Goal: Complete application form

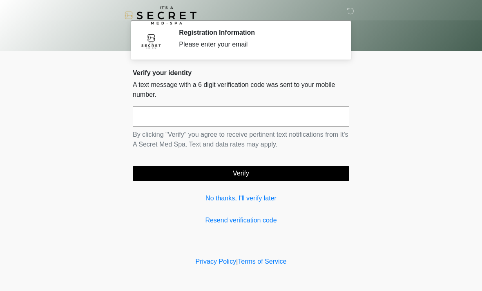
click at [286, 113] on input "text" at bounding box center [241, 116] width 216 height 20
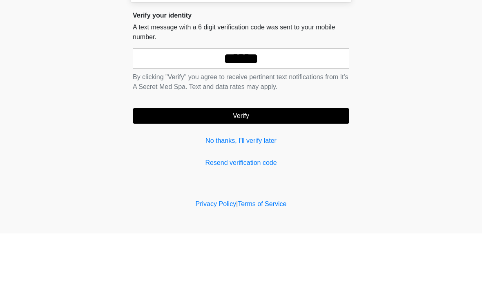
type input "******"
click at [304, 166] on button "Verify" at bounding box center [241, 174] width 216 height 16
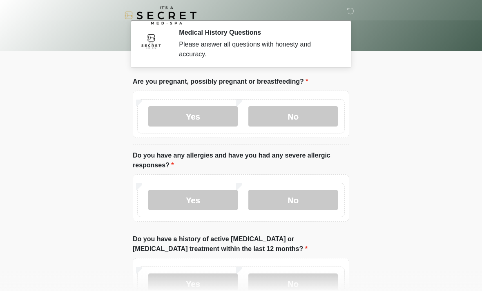
click at [308, 115] on label "No" at bounding box center [292, 116] width 89 height 20
click at [327, 202] on label "No" at bounding box center [292, 200] width 89 height 20
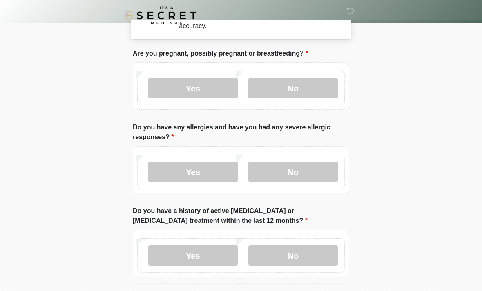
click at [316, 264] on label "No" at bounding box center [292, 255] width 89 height 20
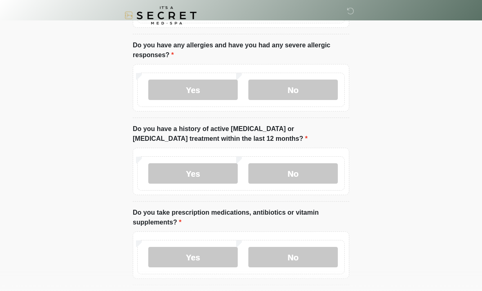
click at [316, 256] on label "No" at bounding box center [292, 257] width 89 height 20
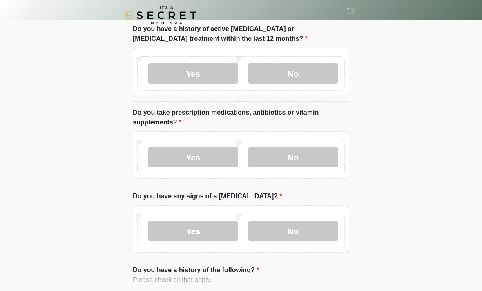
scroll to position [220, 0]
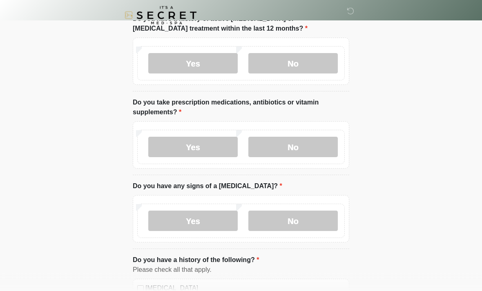
click at [319, 220] on label "No" at bounding box center [292, 221] width 89 height 20
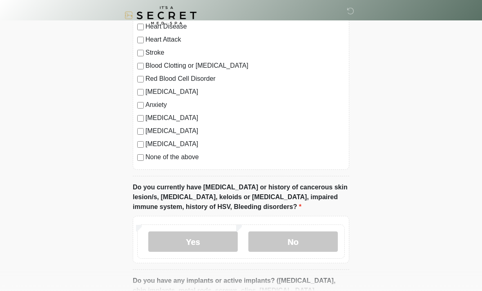
scroll to position [495, 0]
click at [326, 238] on label "No" at bounding box center [292, 241] width 89 height 20
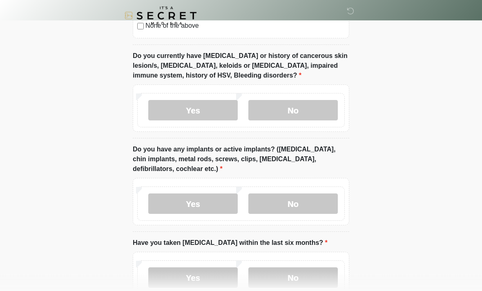
click at [320, 212] on label "No" at bounding box center [292, 203] width 89 height 20
click at [319, 275] on label "No" at bounding box center [292, 277] width 89 height 20
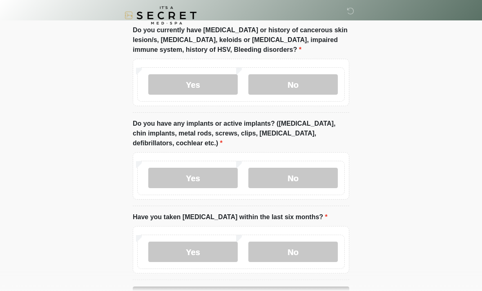
scroll to position [679, 0]
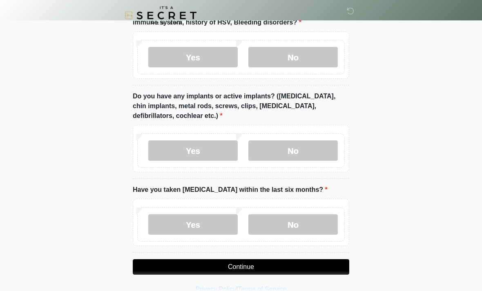
click at [321, 265] on button "Continue" at bounding box center [241, 267] width 216 height 16
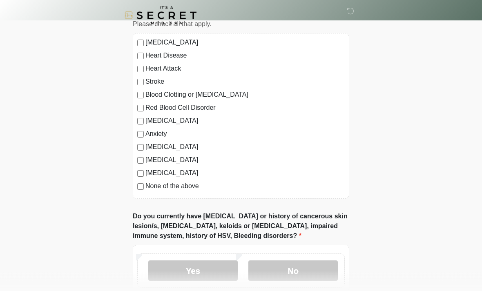
scroll to position [465, 0]
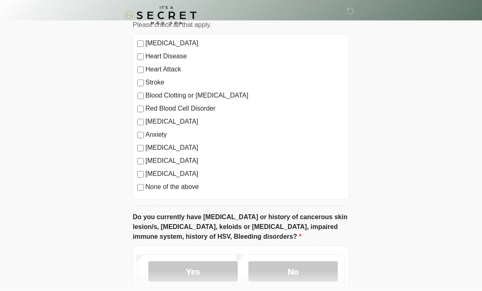
click at [195, 189] on label "None of the above" at bounding box center [244, 187] width 199 height 10
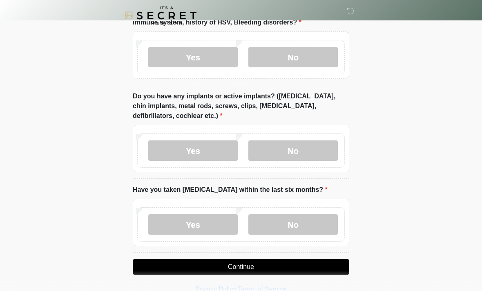
scroll to position [679, 0]
click at [267, 265] on button "Continue" at bounding box center [241, 267] width 216 height 16
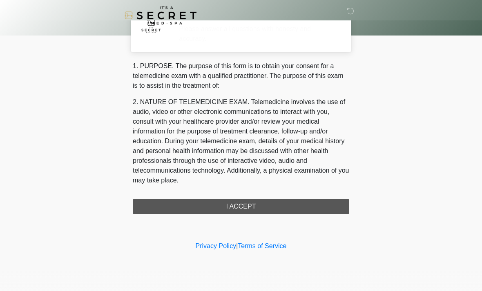
scroll to position [0, 0]
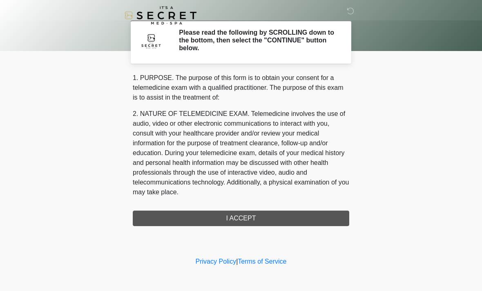
click at [281, 222] on div "1. PURPOSE. The purpose of this form is to obtain your consent for a telemedici…" at bounding box center [241, 149] width 216 height 153
click at [264, 217] on div "1. PURPOSE. The purpose of this form is to obtain your consent for a telemedici…" at bounding box center [241, 149] width 216 height 153
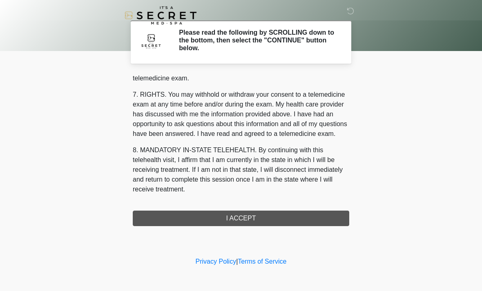
click at [259, 219] on button "I ACCEPT" at bounding box center [241, 219] width 216 height 16
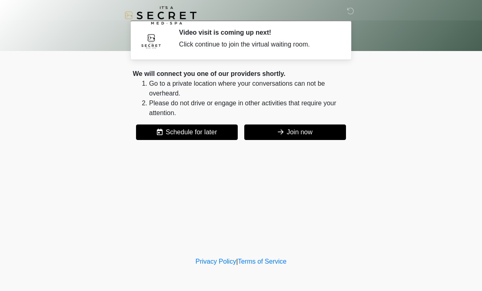
click at [318, 135] on button "Join now" at bounding box center [295, 132] width 102 height 16
